Goal: Task Accomplishment & Management: Use online tool/utility

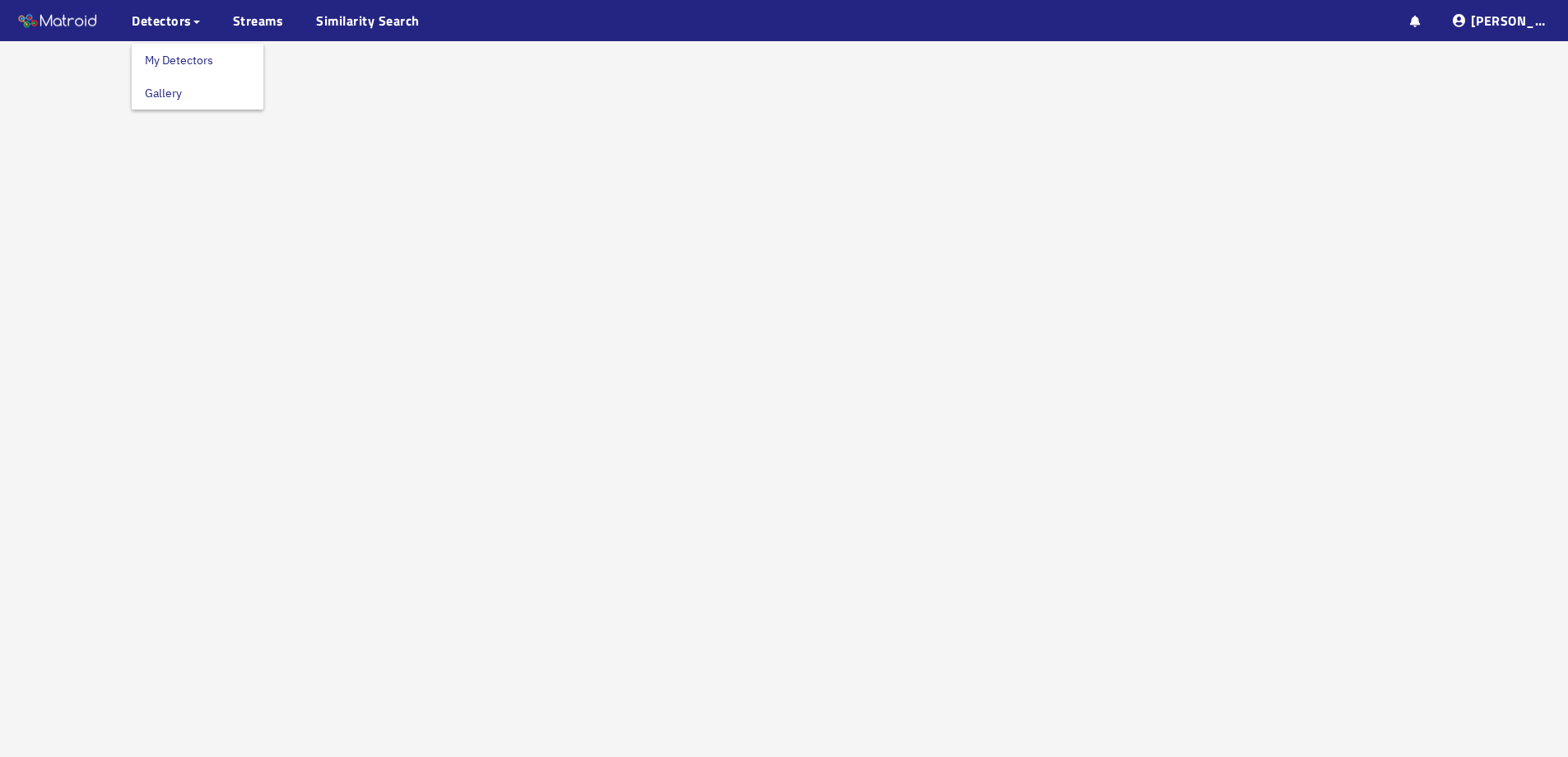
click at [163, 19] on span "Detectors" at bounding box center [162, 20] width 60 height 19
click at [189, 57] on link "My Detectors" at bounding box center [179, 60] width 68 height 33
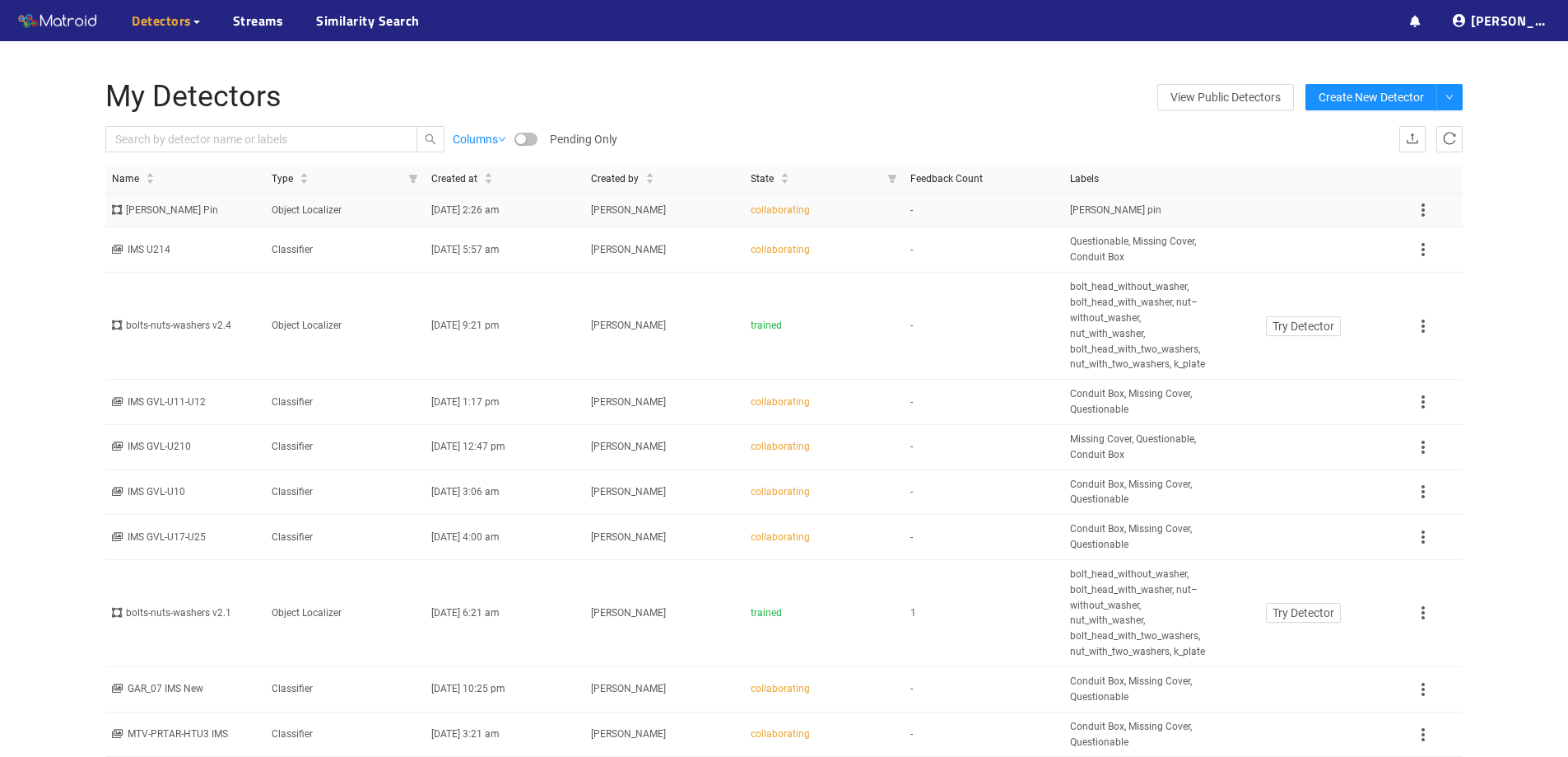
click at [181, 203] on div "[PERSON_NAME] Pin" at bounding box center [185, 210] width 147 height 16
click at [182, 210] on div "[PERSON_NAME] Pin" at bounding box center [185, 210] width 147 height 16
